Goal: Transaction & Acquisition: Book appointment/travel/reservation

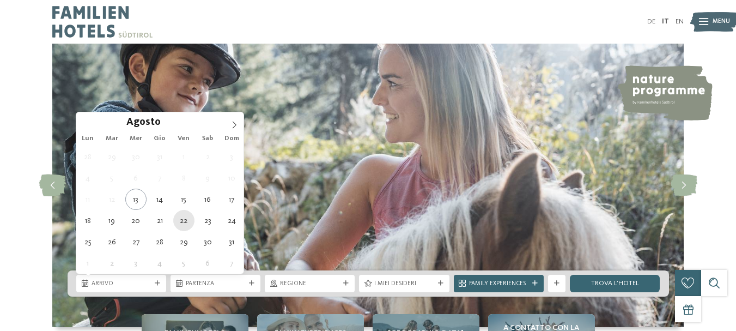
type div "[DATE]"
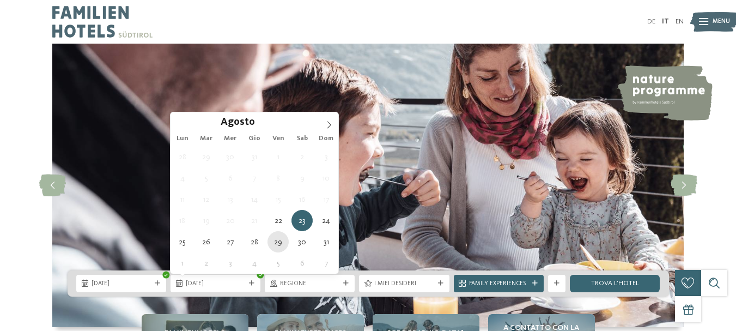
type div "[DATE]"
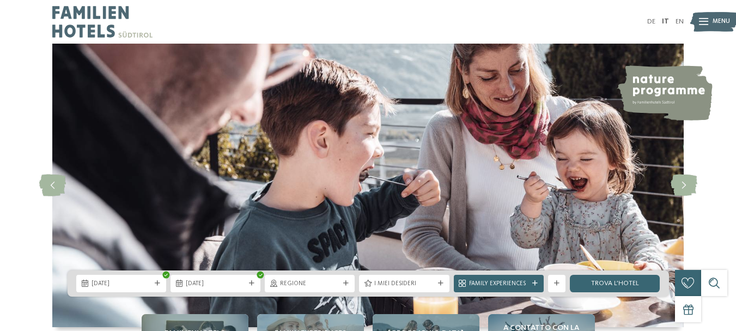
click at [299, 281] on span "Regione" at bounding box center [309, 283] width 59 height 9
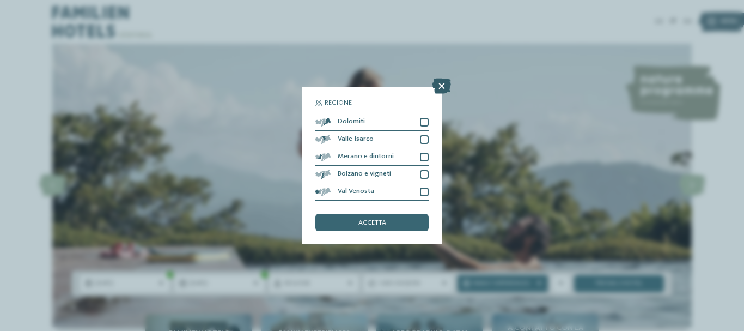
click at [441, 89] on icon at bounding box center [442, 85] width 19 height 15
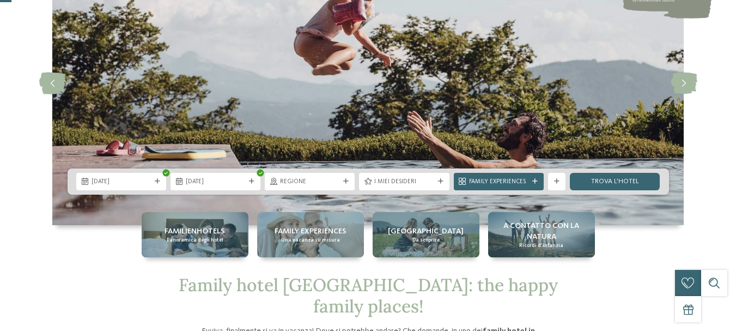
scroll to position [109, 0]
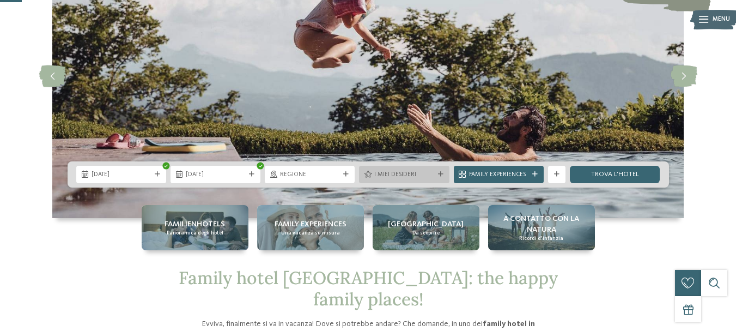
click at [422, 172] on span "I miei desideri" at bounding box center [403, 174] width 59 height 9
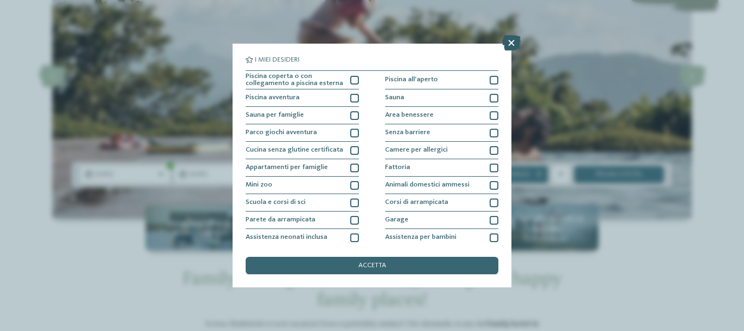
click at [512, 40] on icon at bounding box center [511, 42] width 19 height 15
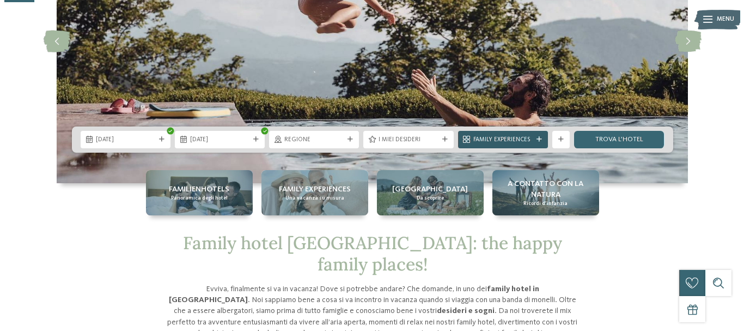
scroll to position [163, 0]
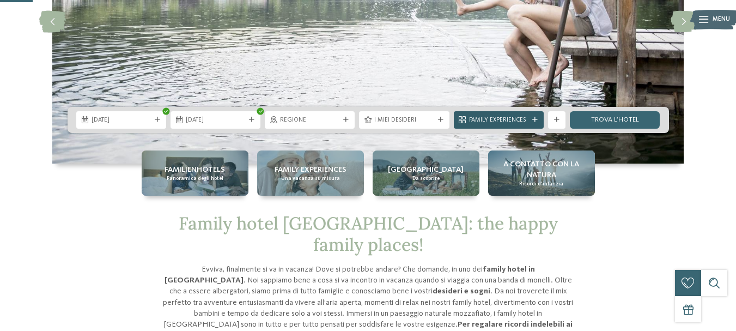
click at [506, 116] on span "Family Experiences" at bounding box center [498, 120] width 59 height 9
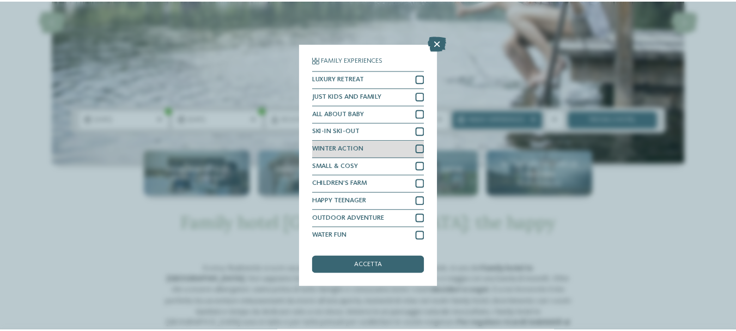
scroll to position [2, 0]
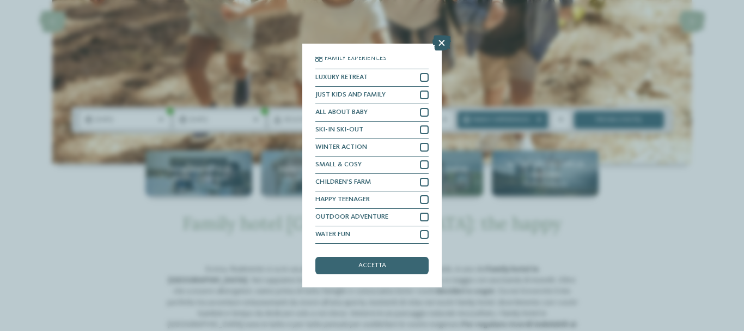
click at [446, 42] on icon at bounding box center [442, 42] width 19 height 15
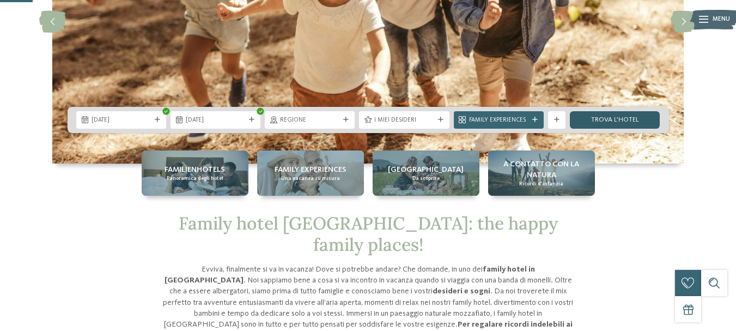
click at [619, 114] on link "trova l’hotel" at bounding box center [615, 119] width 90 height 17
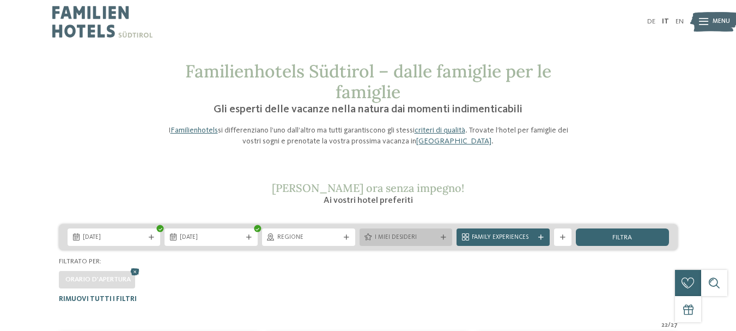
click at [403, 239] on span "I miei desideri" at bounding box center [406, 237] width 63 height 9
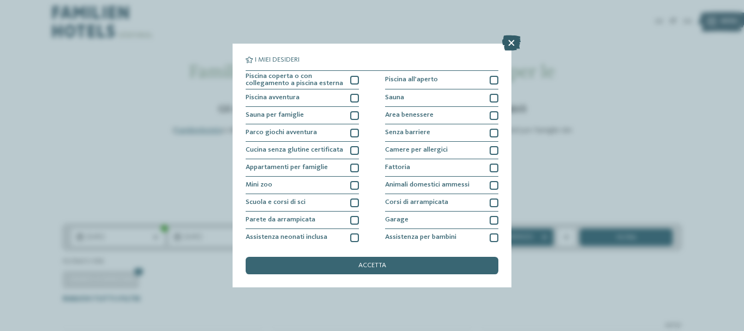
click at [519, 41] on icon at bounding box center [511, 42] width 19 height 15
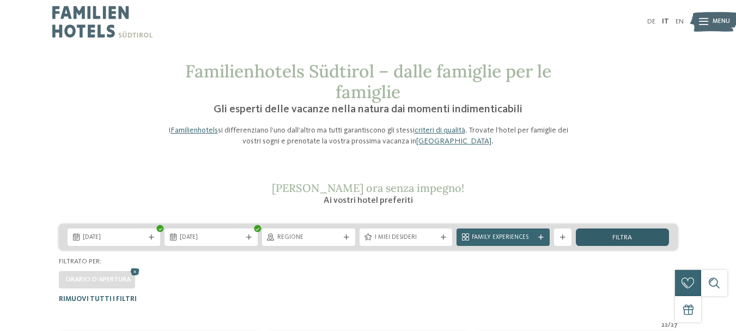
click at [606, 235] on div "filtra" at bounding box center [622, 236] width 93 height 17
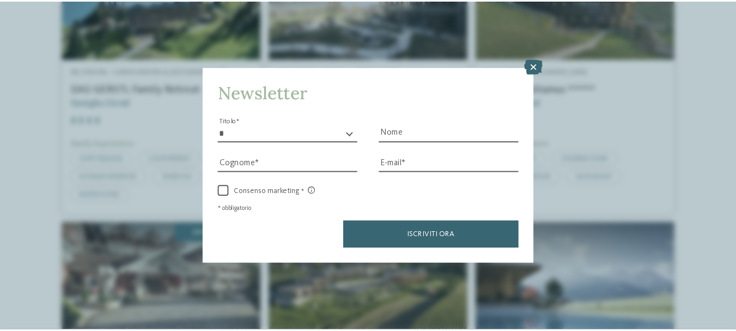
scroll to position [650, 0]
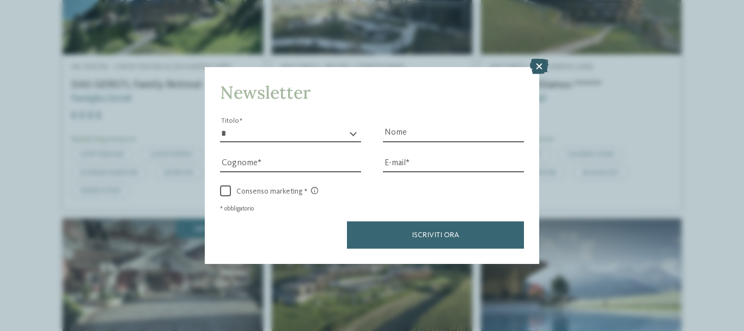
click at [547, 66] on icon at bounding box center [539, 66] width 19 height 15
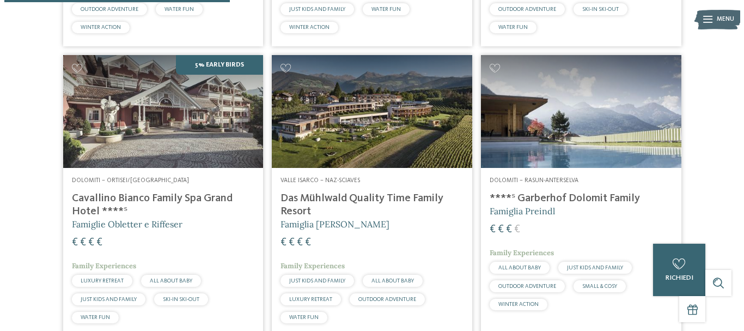
scroll to position [923, 0]
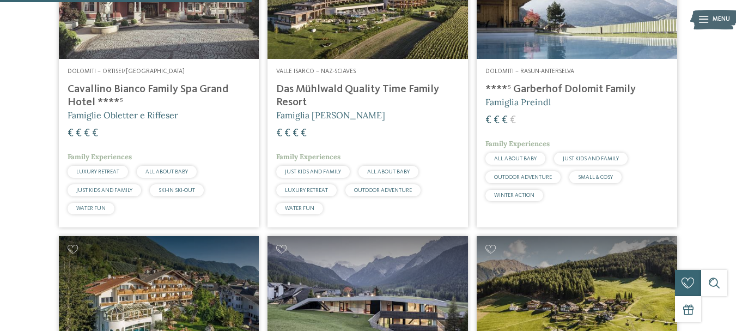
click at [701, 21] on icon at bounding box center [703, 19] width 9 height 7
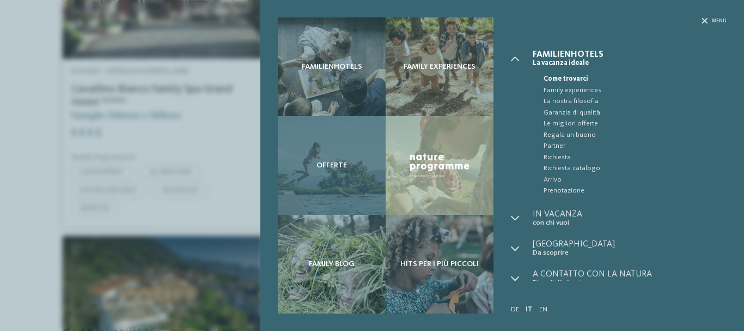
click at [330, 143] on div "Offerte" at bounding box center [332, 165] width 108 height 99
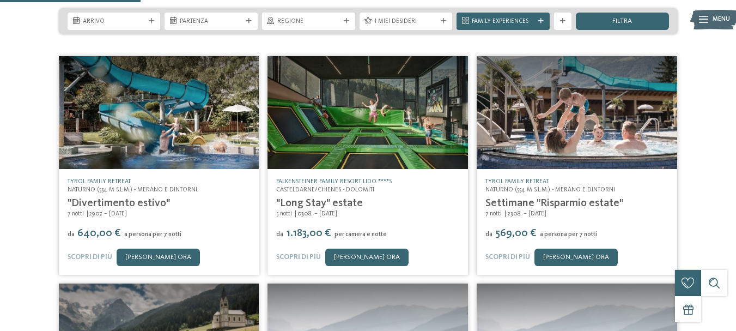
click at [628, 17] on div "filtra" at bounding box center [622, 21] width 93 height 17
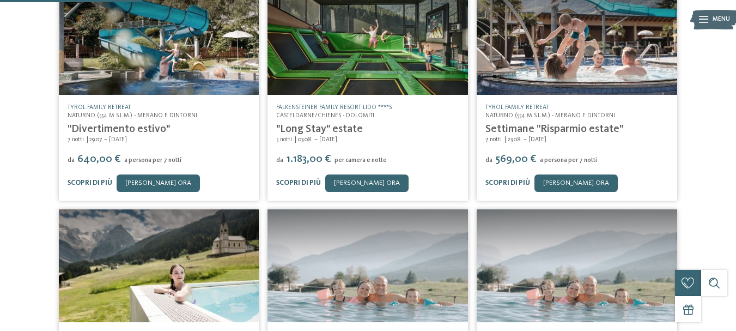
scroll to position [155, 0]
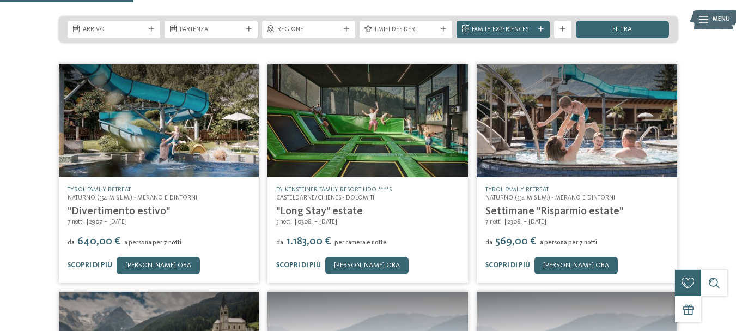
click at [628, 17] on div "Arrivo [GEOGRAPHIC_DATA]" at bounding box center [368, 29] width 619 height 26
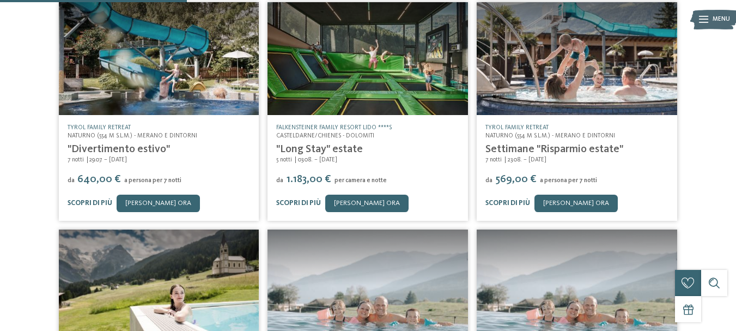
scroll to position [218, 0]
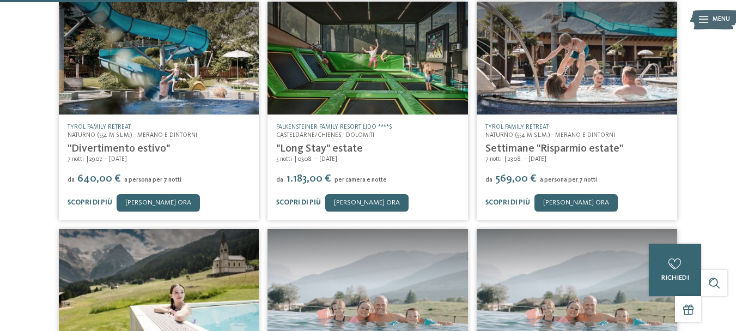
drag, startPoint x: 735, startPoint y: 111, endPoint x: 741, endPoint y: 118, distance: 9.3
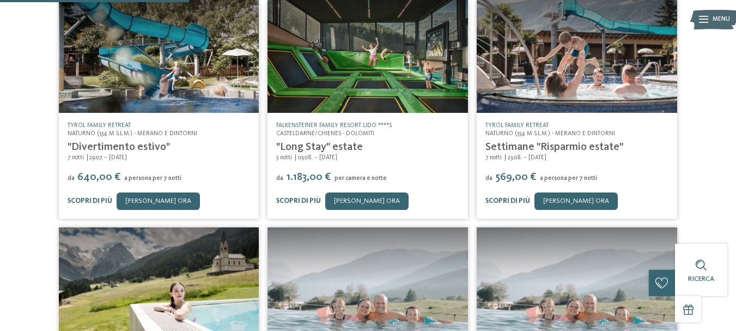
scroll to position [0, 0]
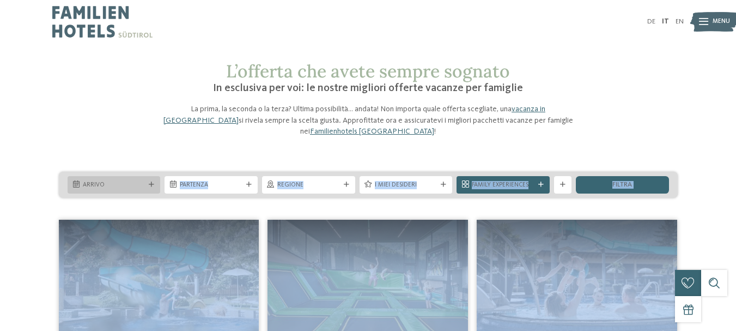
click at [127, 188] on span "Arrivo" at bounding box center [114, 185] width 63 height 9
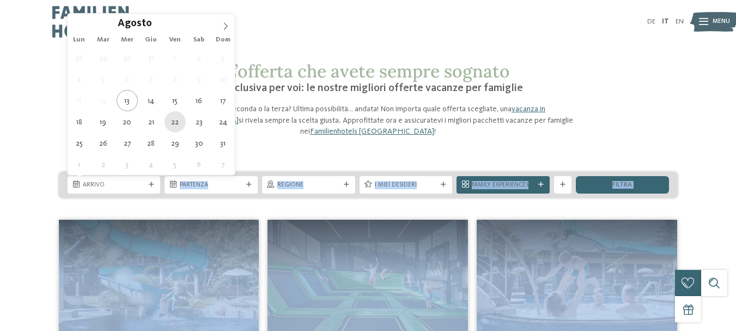
type div "[DATE]"
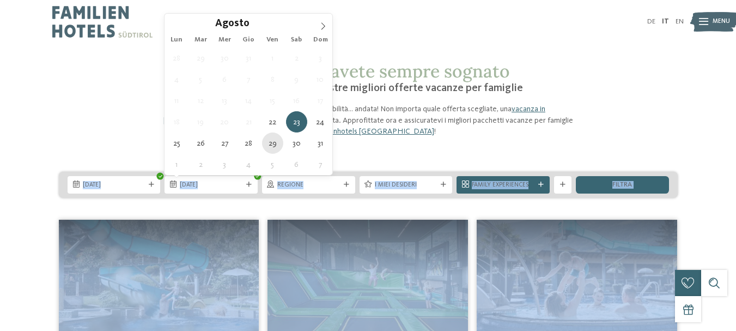
type div "[DATE]"
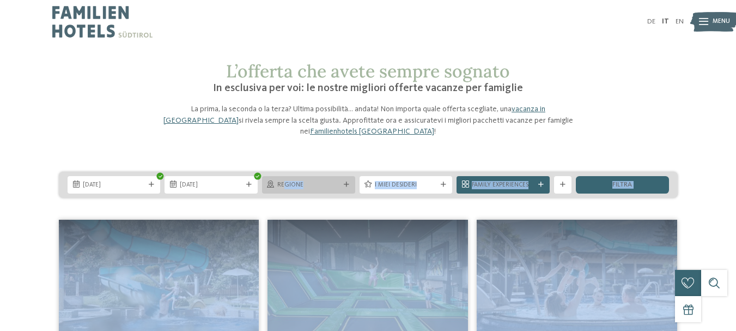
click at [284, 185] on span "Regione" at bounding box center [308, 185] width 63 height 9
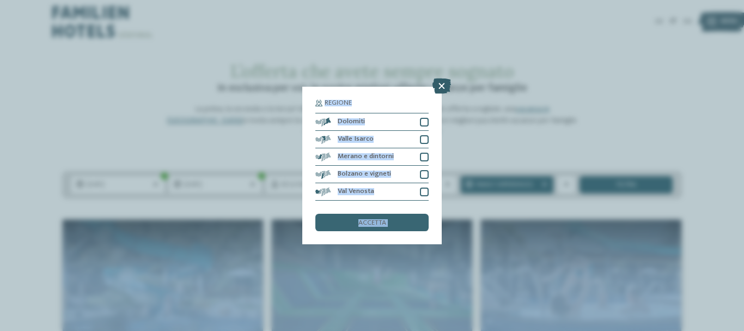
click at [446, 79] on icon at bounding box center [442, 85] width 19 height 15
